Goal: Task Accomplishment & Management: Manage account settings

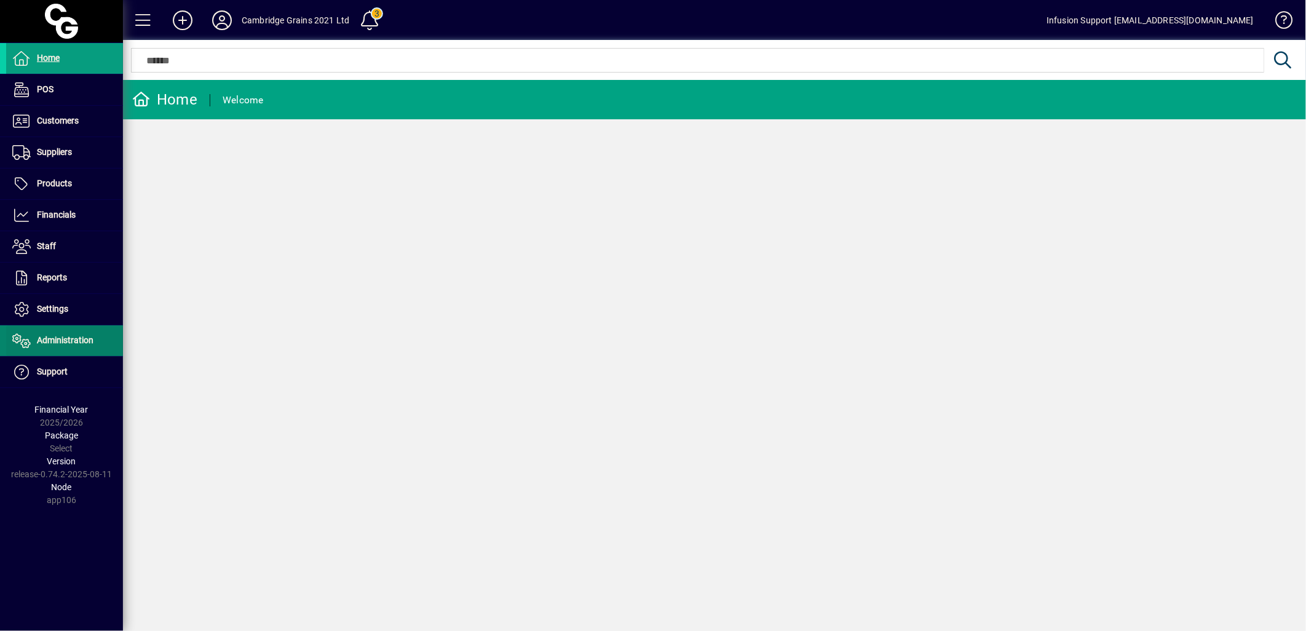
click at [50, 345] on span "Administration" at bounding box center [65, 340] width 57 height 10
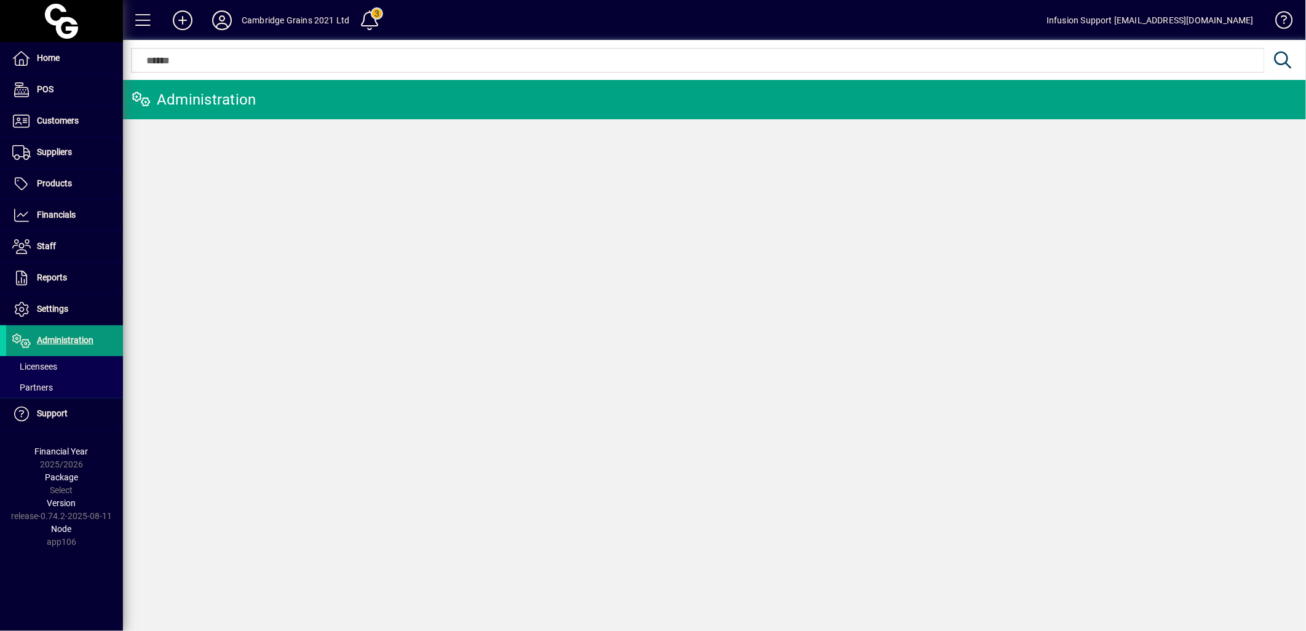
click at [51, 338] on span "Administration" at bounding box center [65, 340] width 57 height 10
click at [52, 308] on span "Settings" at bounding box center [52, 309] width 31 height 10
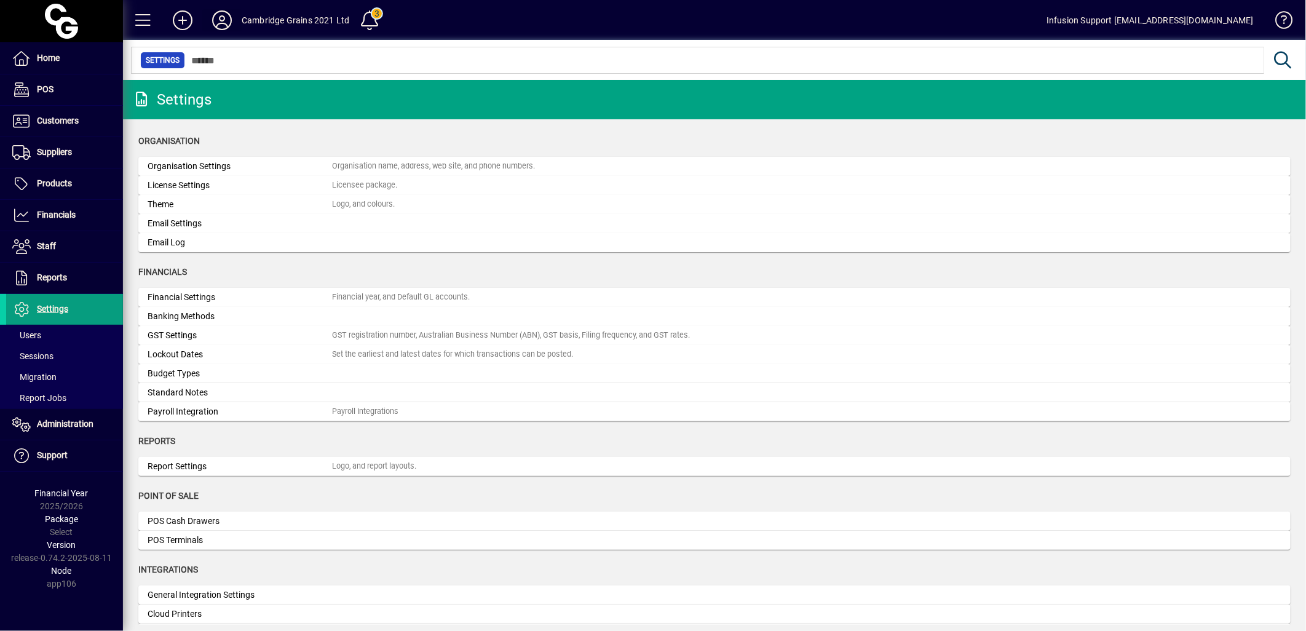
click at [221, 22] on icon at bounding box center [222, 20] width 25 height 20
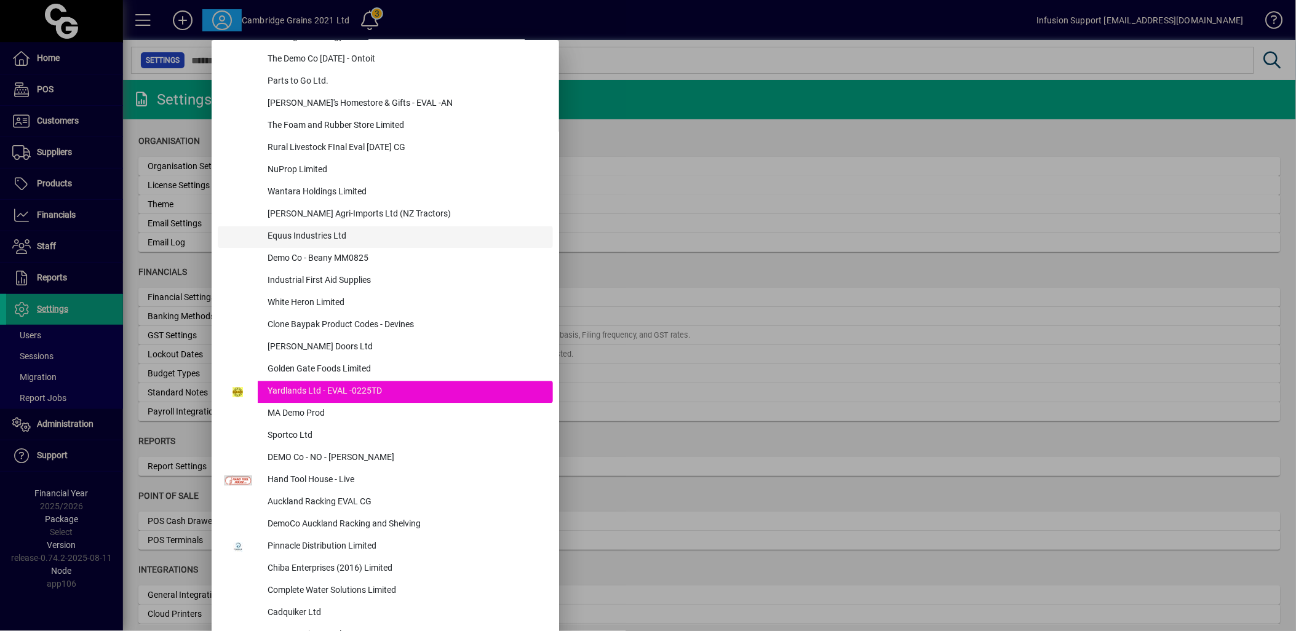
scroll to position [1093, 0]
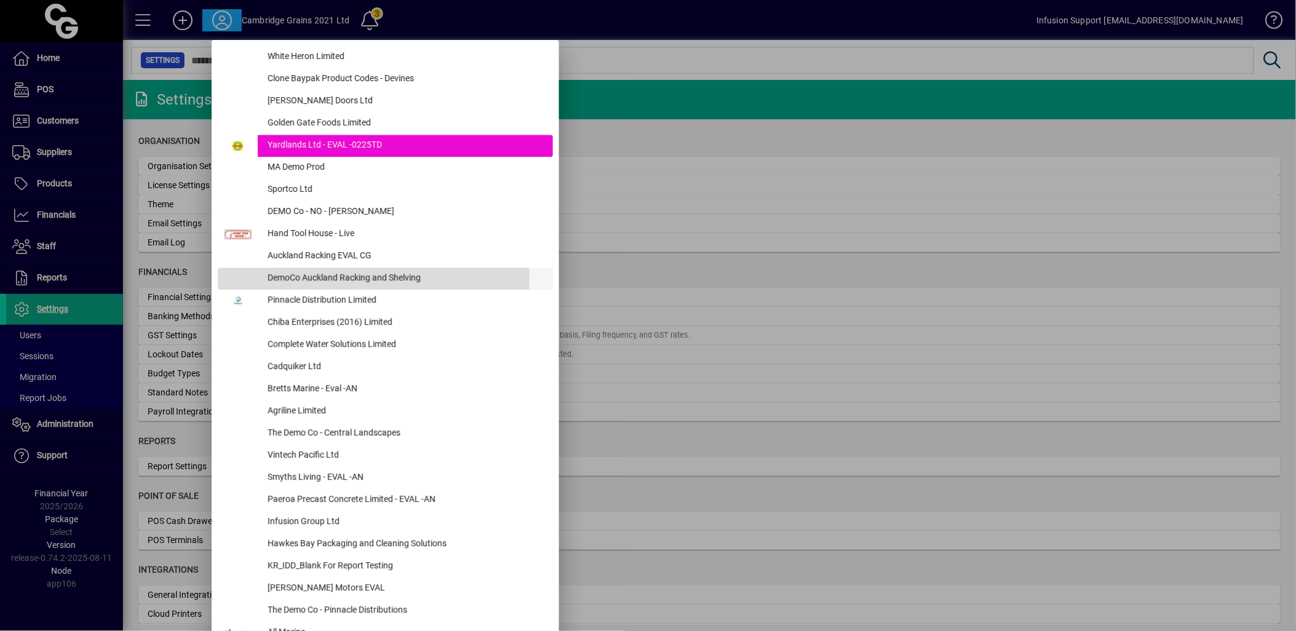
click at [324, 277] on div "DemoCo Auckland Racking and Shelving" at bounding box center [405, 279] width 295 height 22
